Goal: Task Accomplishment & Management: Complete application form

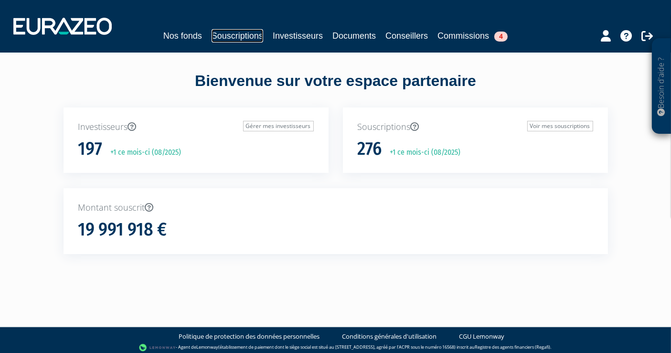
click at [223, 41] on link "Souscriptions" at bounding box center [237, 35] width 52 height 13
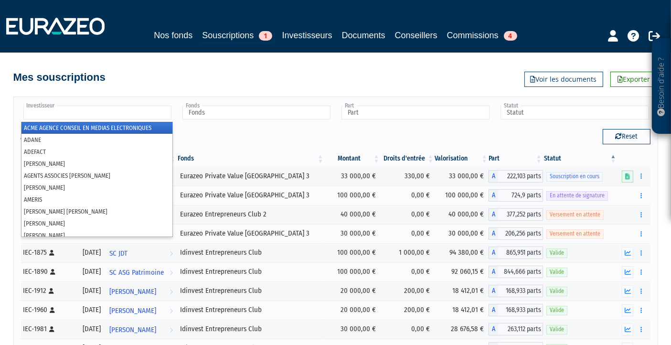
click at [113, 116] on input "text" at bounding box center [97, 112] width 148 height 14
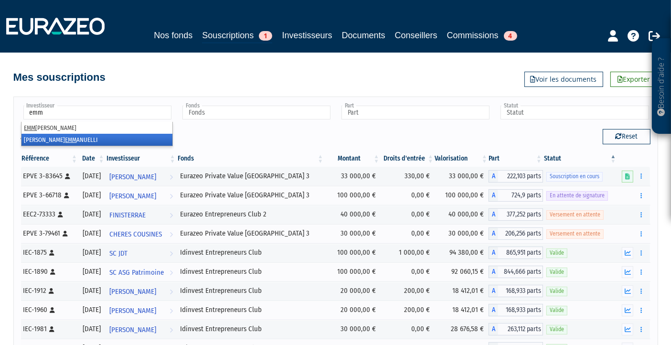
type input "emm"
click at [109, 140] on li "[PERSON_NAME]" at bounding box center [96, 140] width 151 height 12
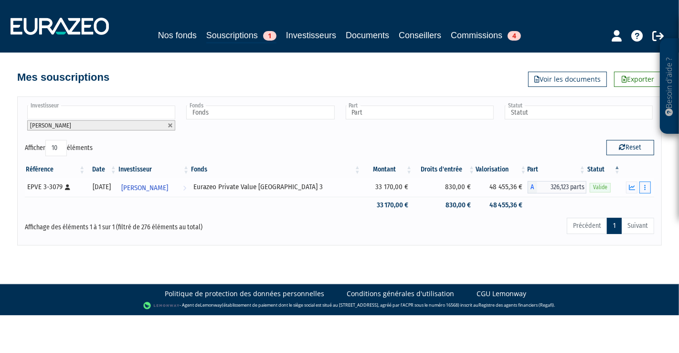
click at [646, 185] on button "button" at bounding box center [644, 187] width 11 height 12
click at [629, 206] on link "Rachat libre" at bounding box center [623, 205] width 47 height 16
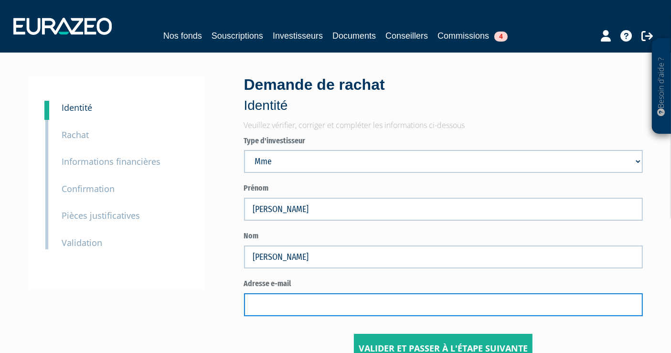
click at [282, 294] on input "text" at bounding box center [443, 304] width 399 height 23
paste input "evemmanu@gmail.com"
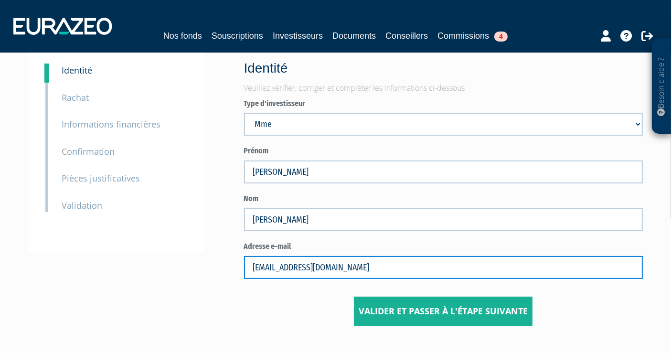
scroll to position [53, 0]
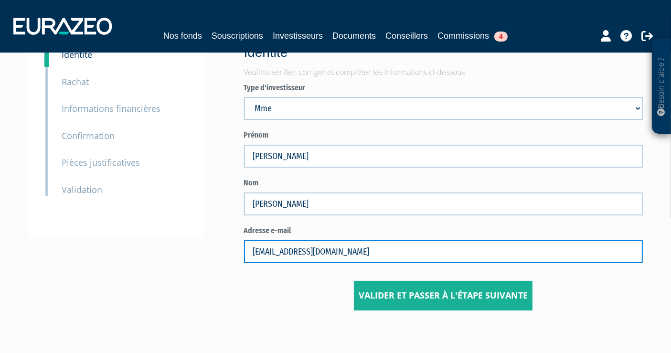
type input "evemmanu@gmail.com"
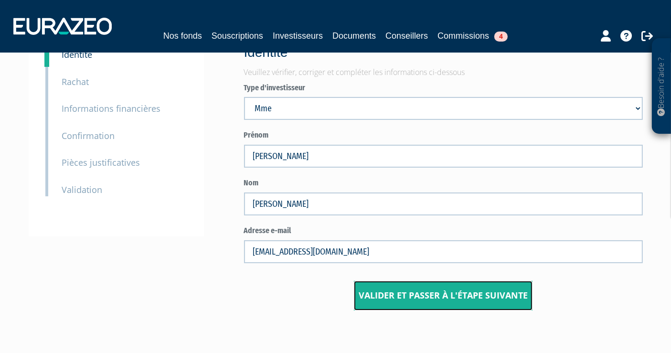
click at [382, 292] on input "Valider et passer à l'étape suivante" at bounding box center [443, 296] width 179 height 30
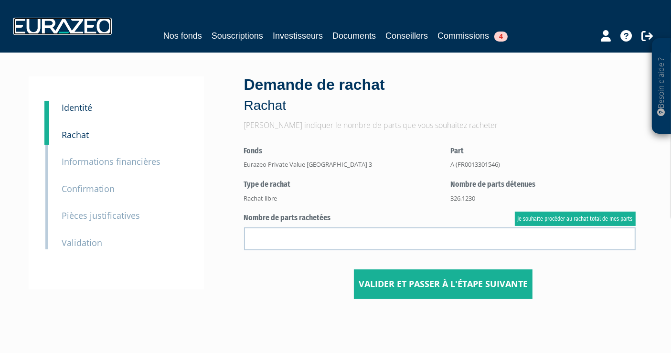
click at [27, 21] on img at bounding box center [62, 26] width 98 height 17
